Goal: Contribute content

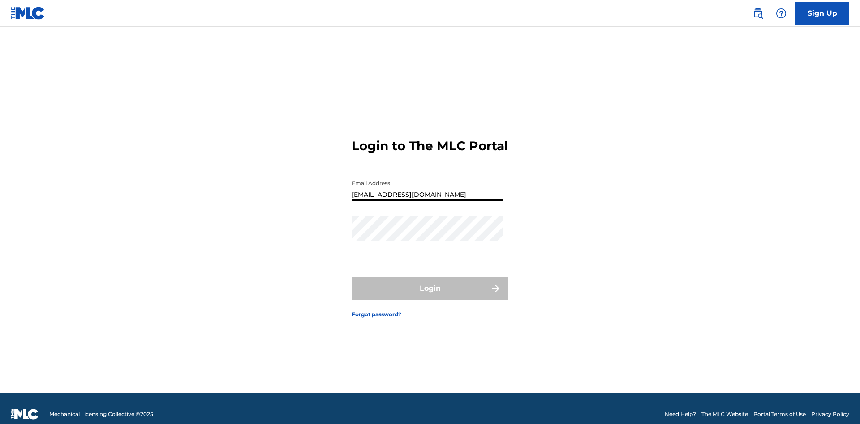
type input "[EMAIL_ADDRESS][DOMAIN_NAME]"
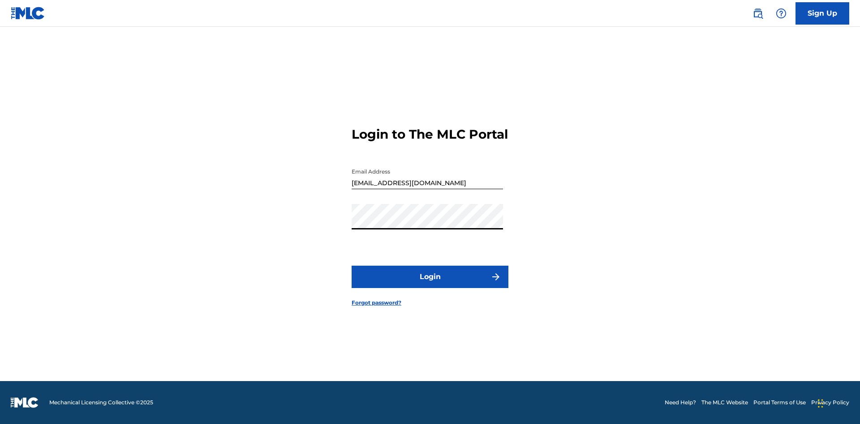
click at [430, 285] on button "Login" at bounding box center [429, 277] width 157 height 22
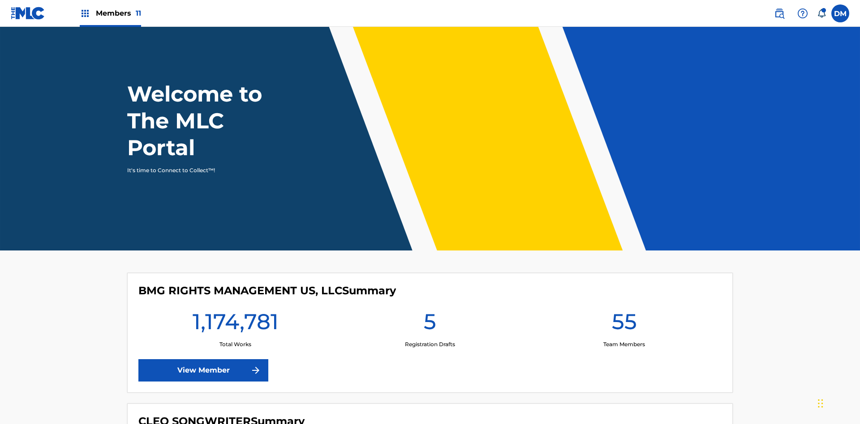
click at [110, 13] on span "Members 11" at bounding box center [118, 13] width 45 height 10
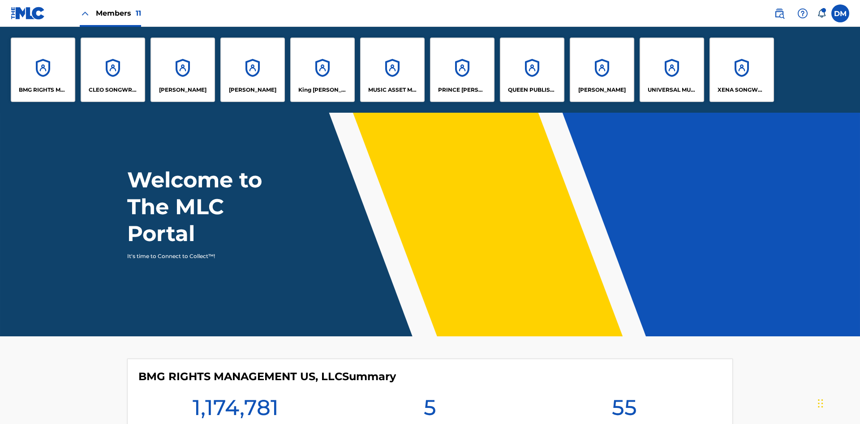
click at [322, 90] on p "King [PERSON_NAME]" at bounding box center [322, 90] width 49 height 8
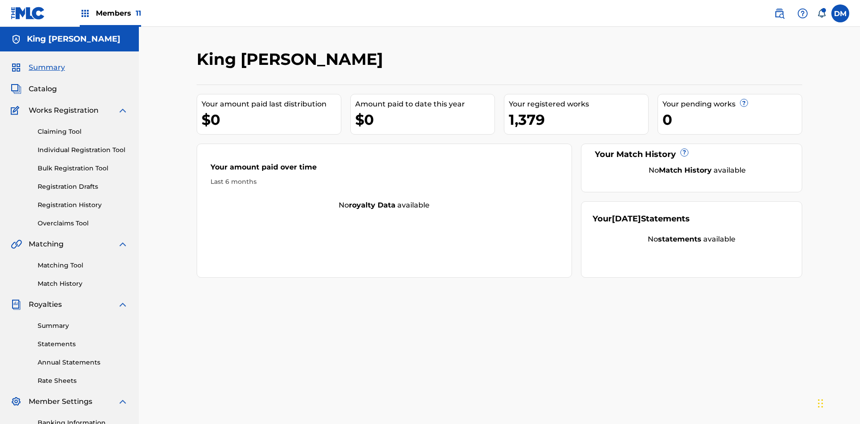
click at [83, 164] on link "Bulk Registration Tool" at bounding box center [83, 168] width 90 height 9
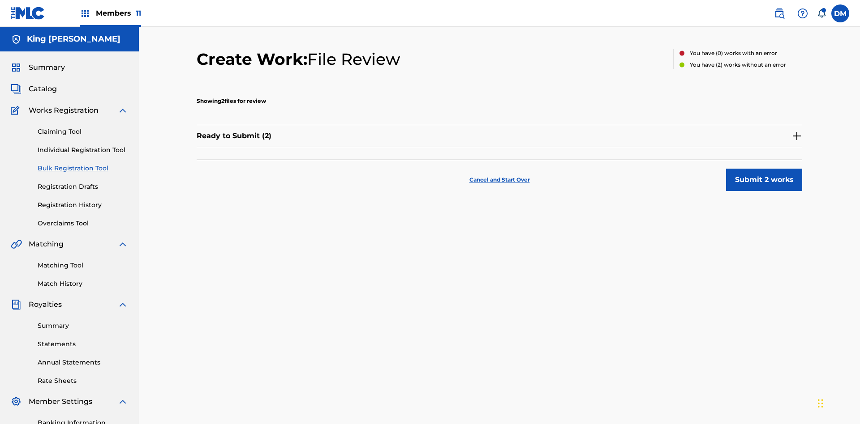
click at [726, 169] on button "Submit 2 works" at bounding box center [764, 180] width 76 height 22
